Goal: Navigation & Orientation: Understand site structure

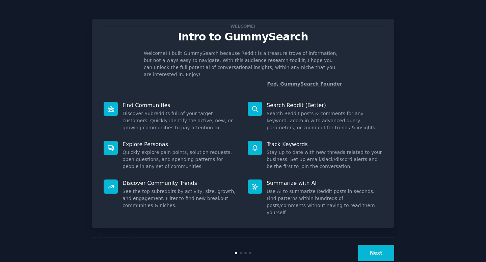
click at [373, 245] on button "Next" at bounding box center [376, 253] width 36 height 17
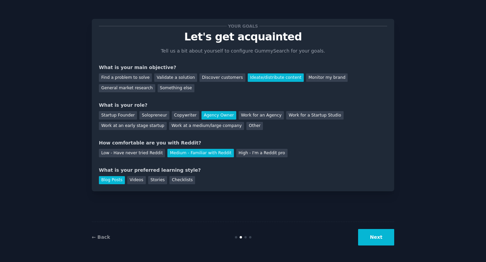
click at [373, 232] on button "Next" at bounding box center [376, 237] width 36 height 17
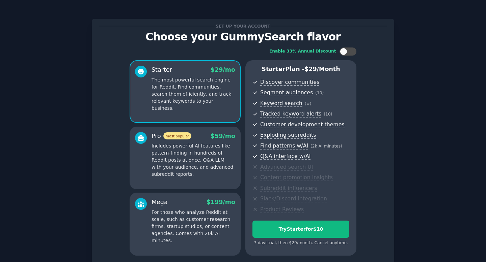
scroll to position [57, 0]
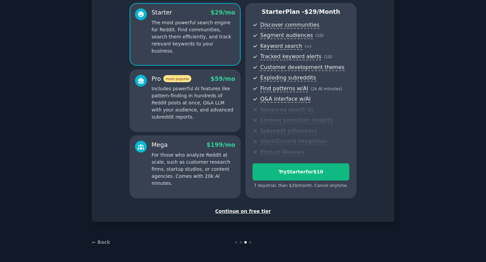
click at [234, 209] on div "Continue on free tier" at bounding box center [243, 211] width 288 height 7
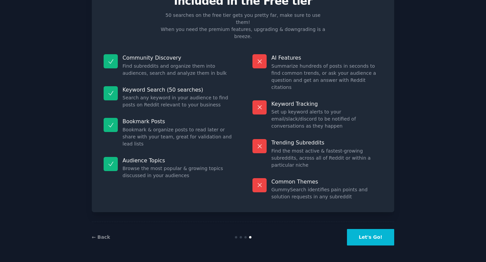
scroll to position [0, 0]
